Goal: Transaction & Acquisition: Download file/media

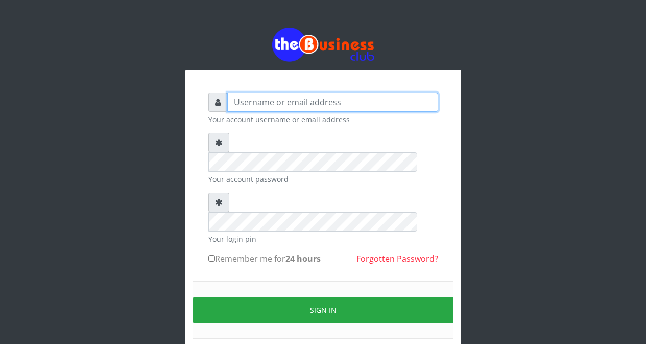
type input "Etinyin"
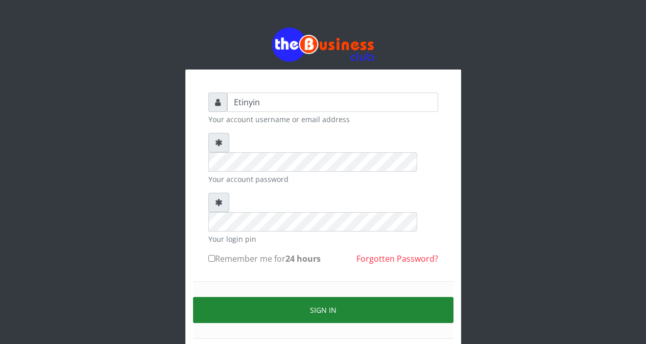
click at [322, 297] on button "Sign in" at bounding box center [323, 310] width 261 height 26
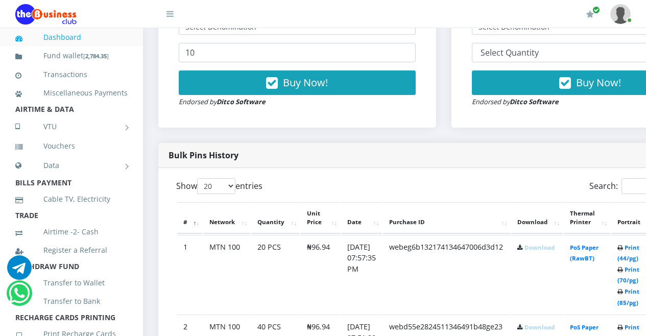
scroll to position [438, 0]
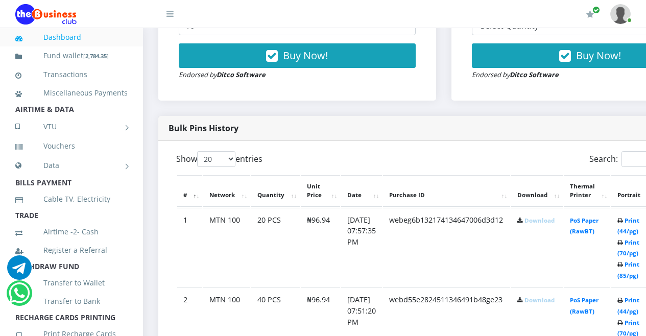
click at [552, 222] on link "Download" at bounding box center [540, 221] width 30 height 8
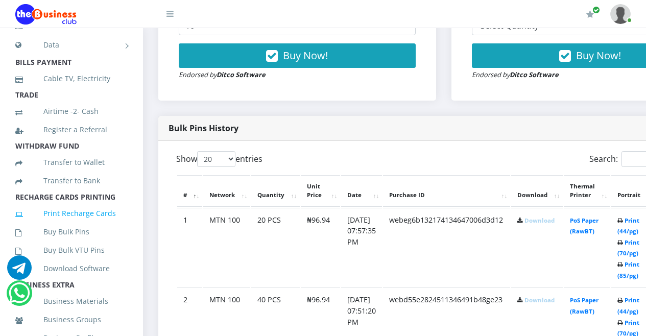
scroll to position [0, 0]
